Goal: Find specific page/section: Find specific page/section

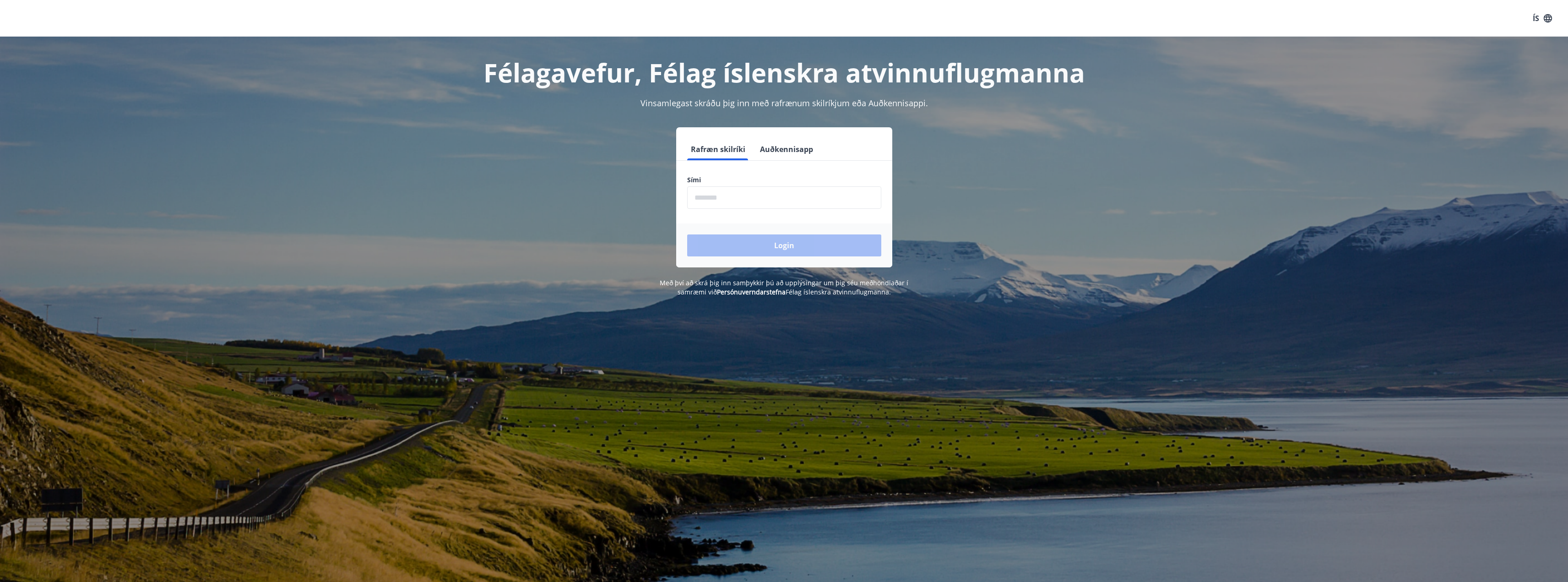
click at [763, 213] on form "Rafræn skilríki Auðkennisapp Sími ​ Login" at bounding box center [784, 203] width 216 height 129
click at [768, 193] on input "phone" at bounding box center [784, 197] width 194 height 23
type input "********"
click at [687, 234] on button "Login" at bounding box center [784, 245] width 194 height 22
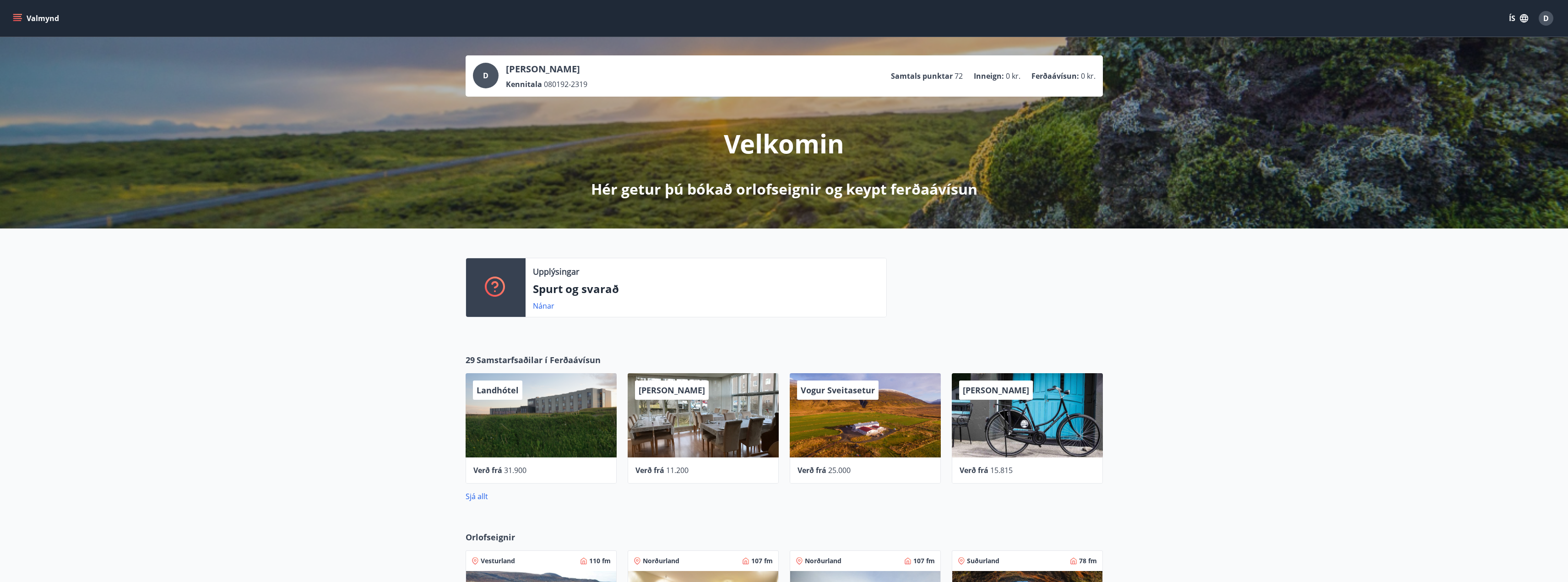
click at [14, 14] on icon "menu" at bounding box center [17, 18] width 9 height 9
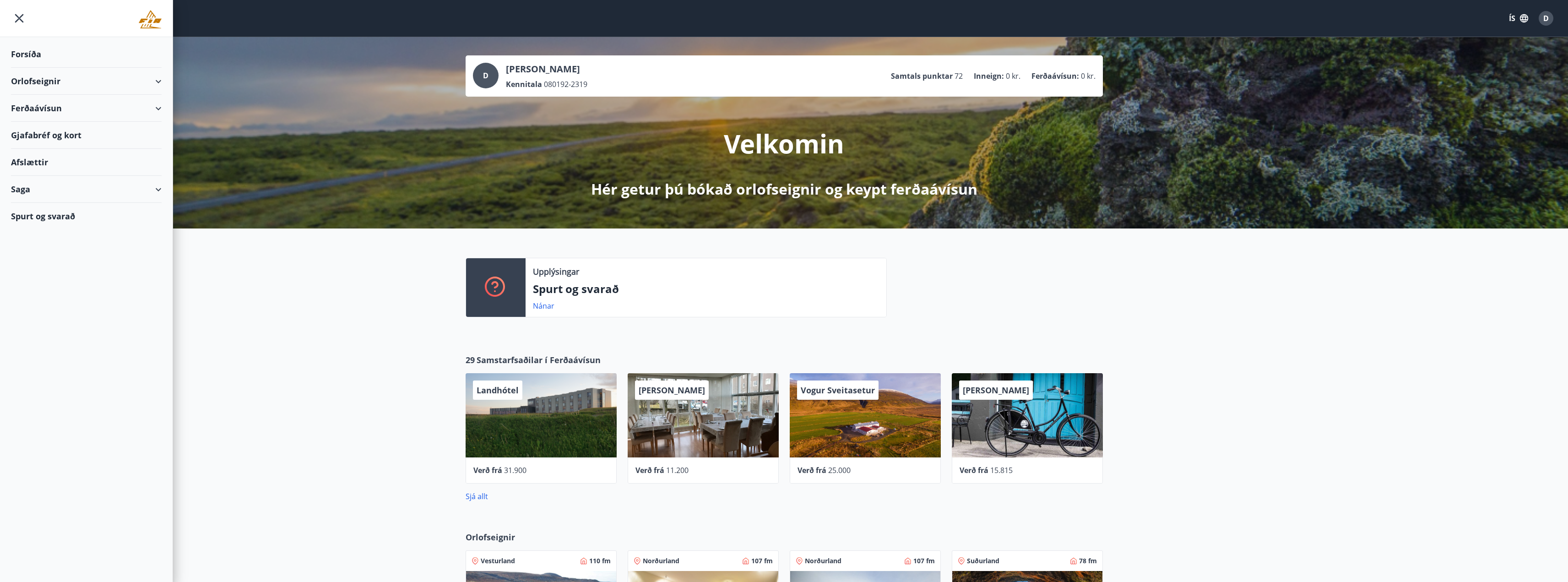
click at [40, 85] on div "Orlofseignir" at bounding box center [86, 81] width 150 height 27
click at [48, 104] on div "Framboð" at bounding box center [86, 105] width 136 height 19
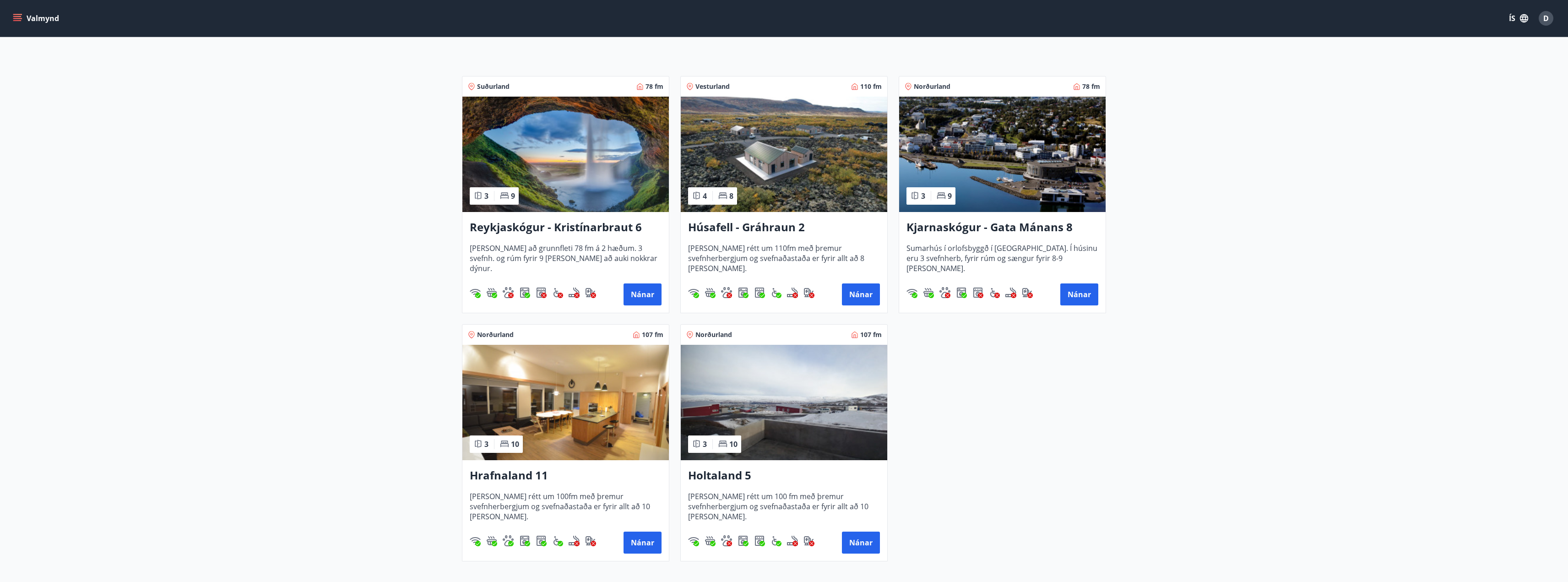
scroll to position [138, 0]
